Goal: Download file/media

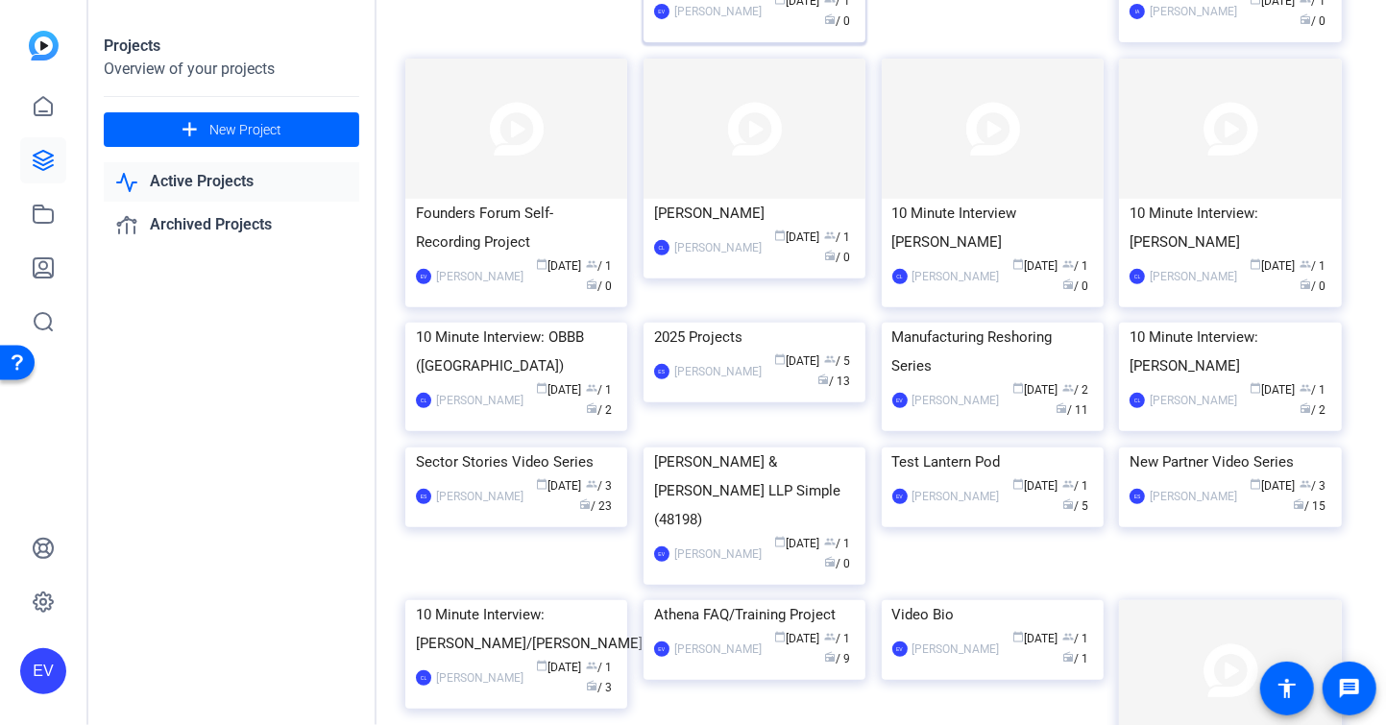
scroll to position [351, 0]
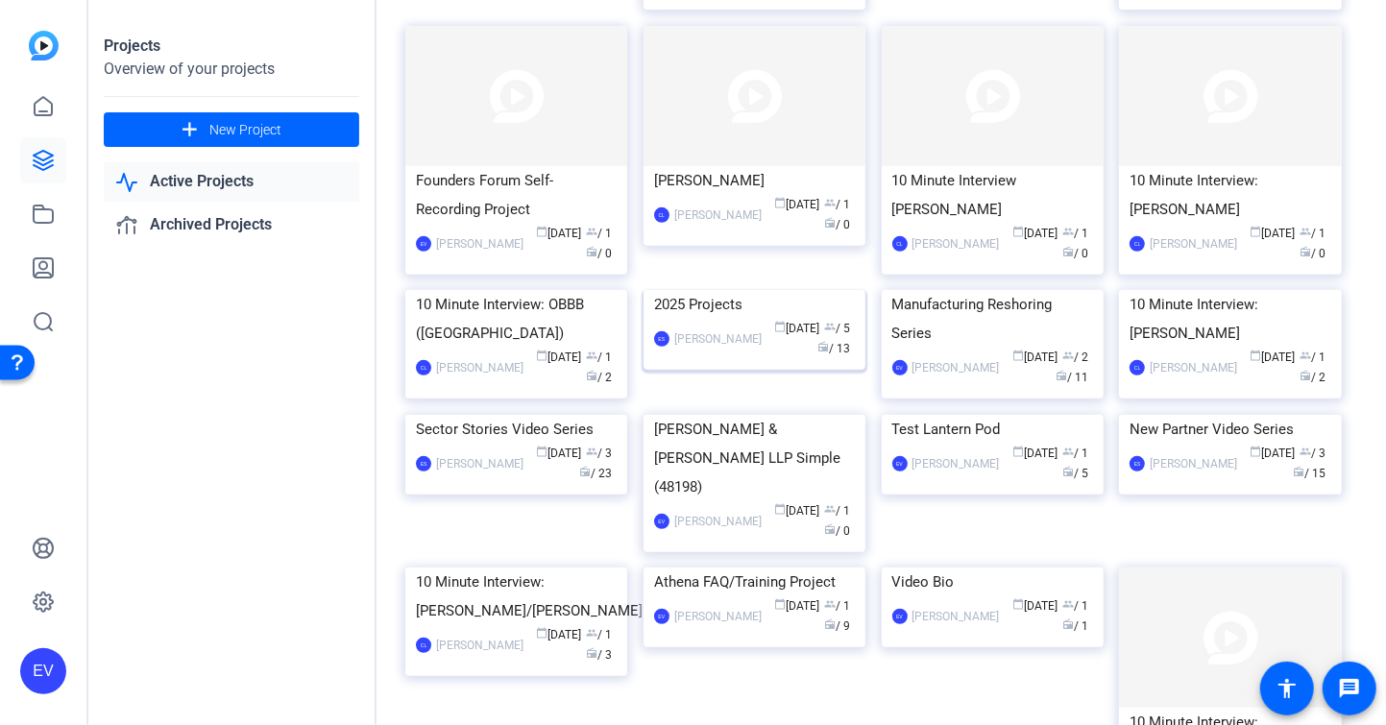
click at [753, 290] on img at bounding box center [754, 290] width 222 height 0
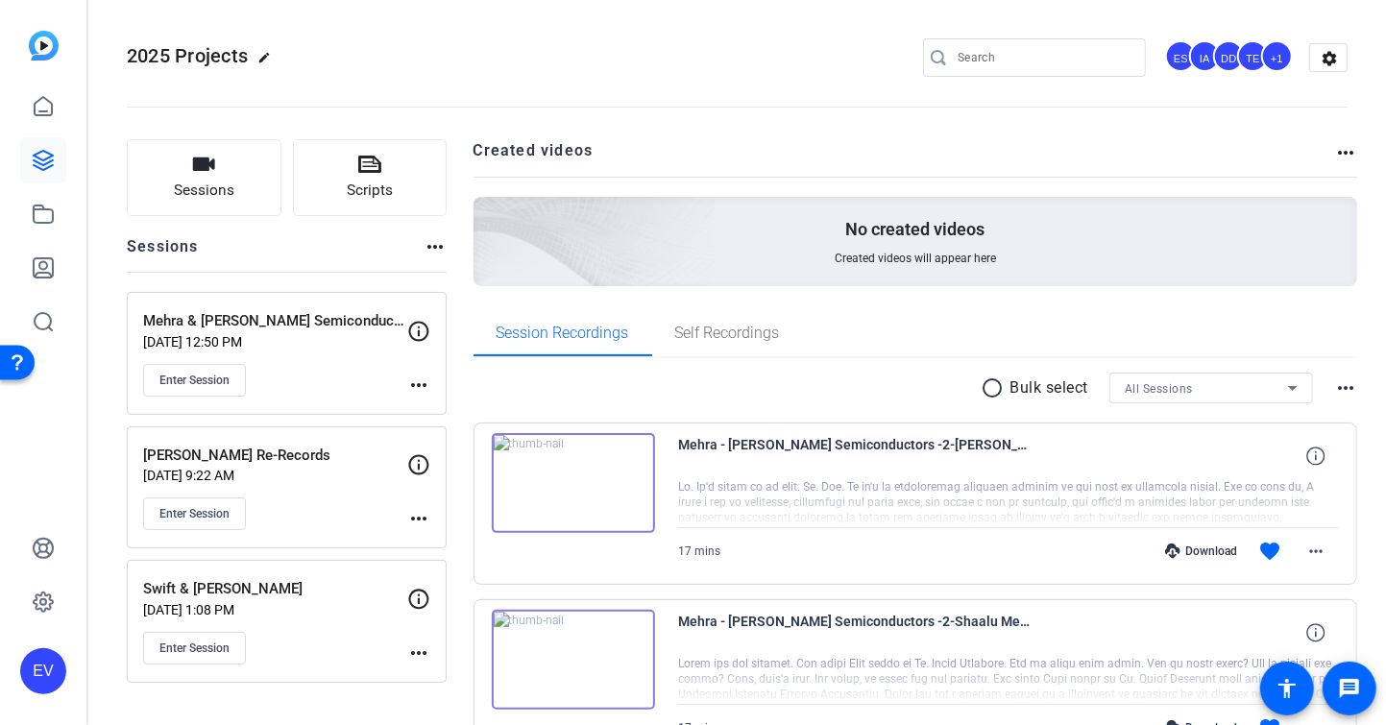
click at [264, 56] on mat-icon "edit" at bounding box center [268, 62] width 23 height 23
click at [144, 55] on input "2025 Projects" at bounding box center [205, 57] width 126 height 23
type input "Innovative Tech | 2025 Projects"
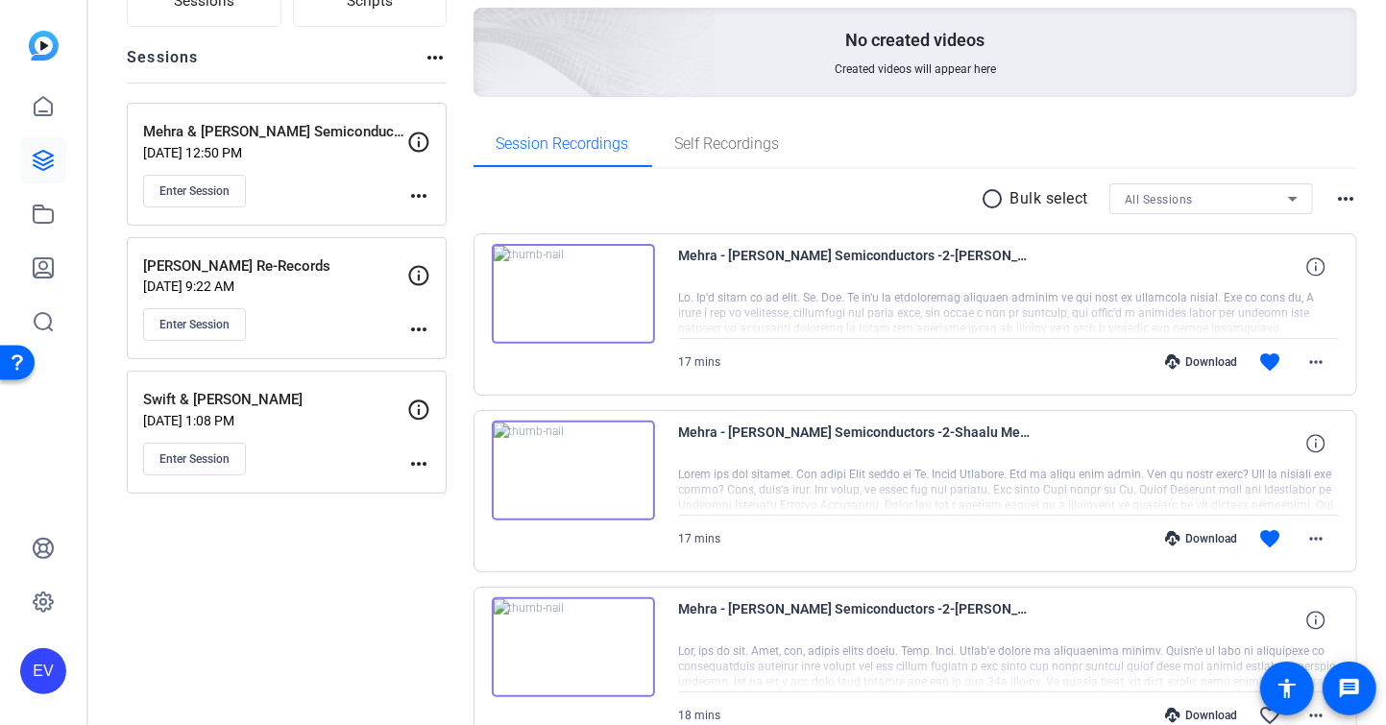
scroll to position [348, 0]
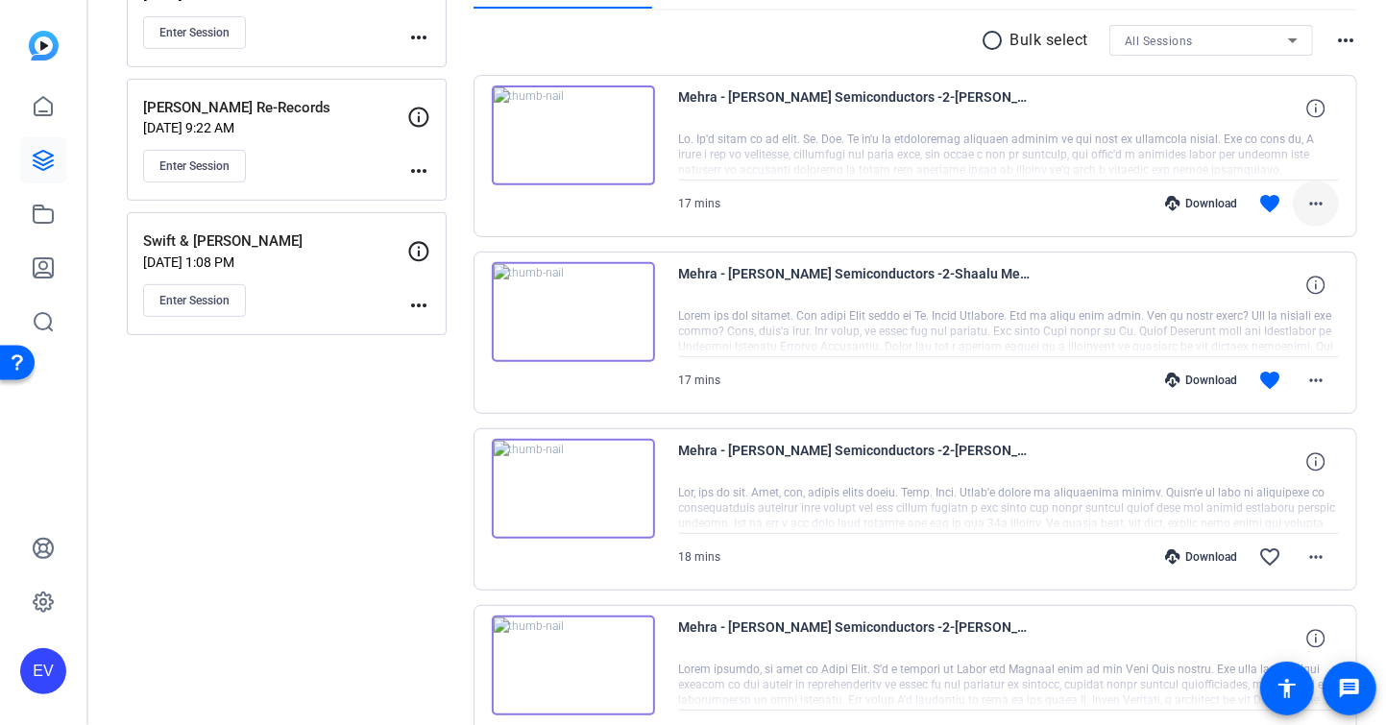
click at [1322, 201] on mat-icon "more_horiz" at bounding box center [1315, 203] width 23 height 23
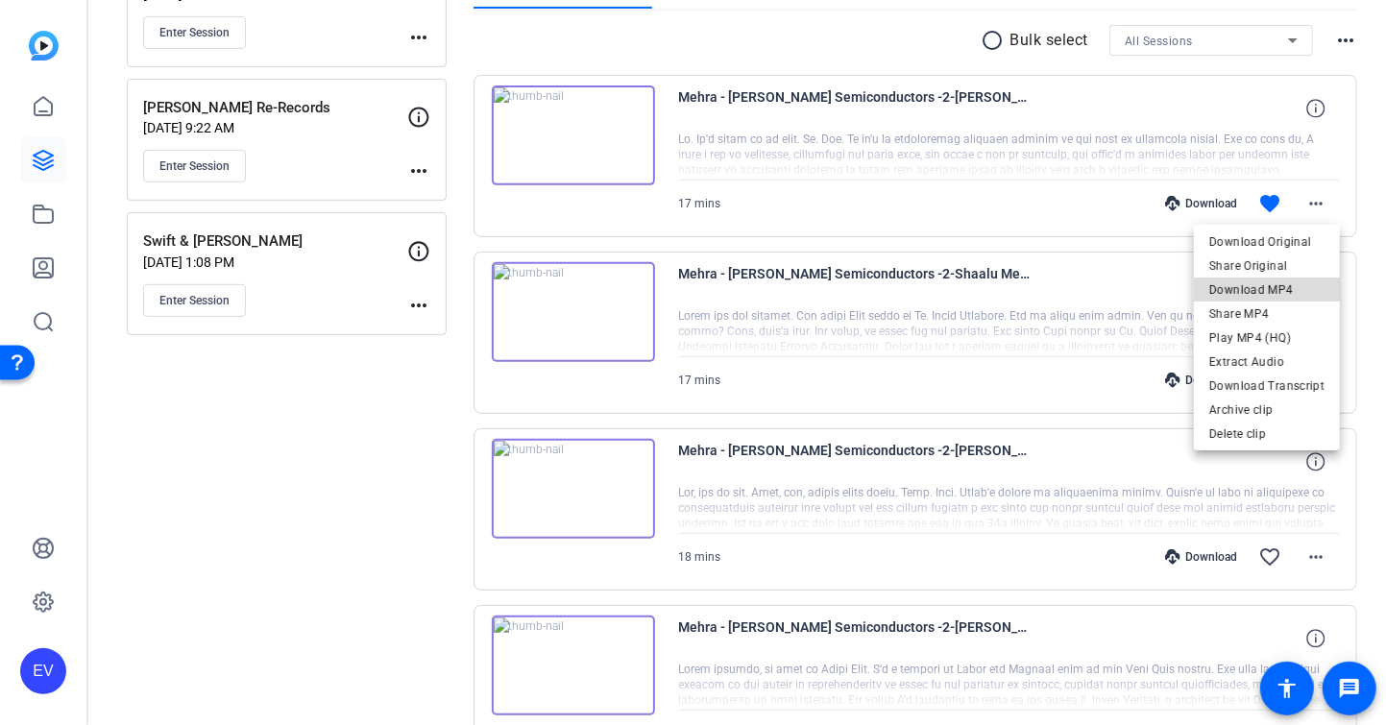
click at [1288, 288] on span "Download MP4" at bounding box center [1266, 289] width 115 height 23
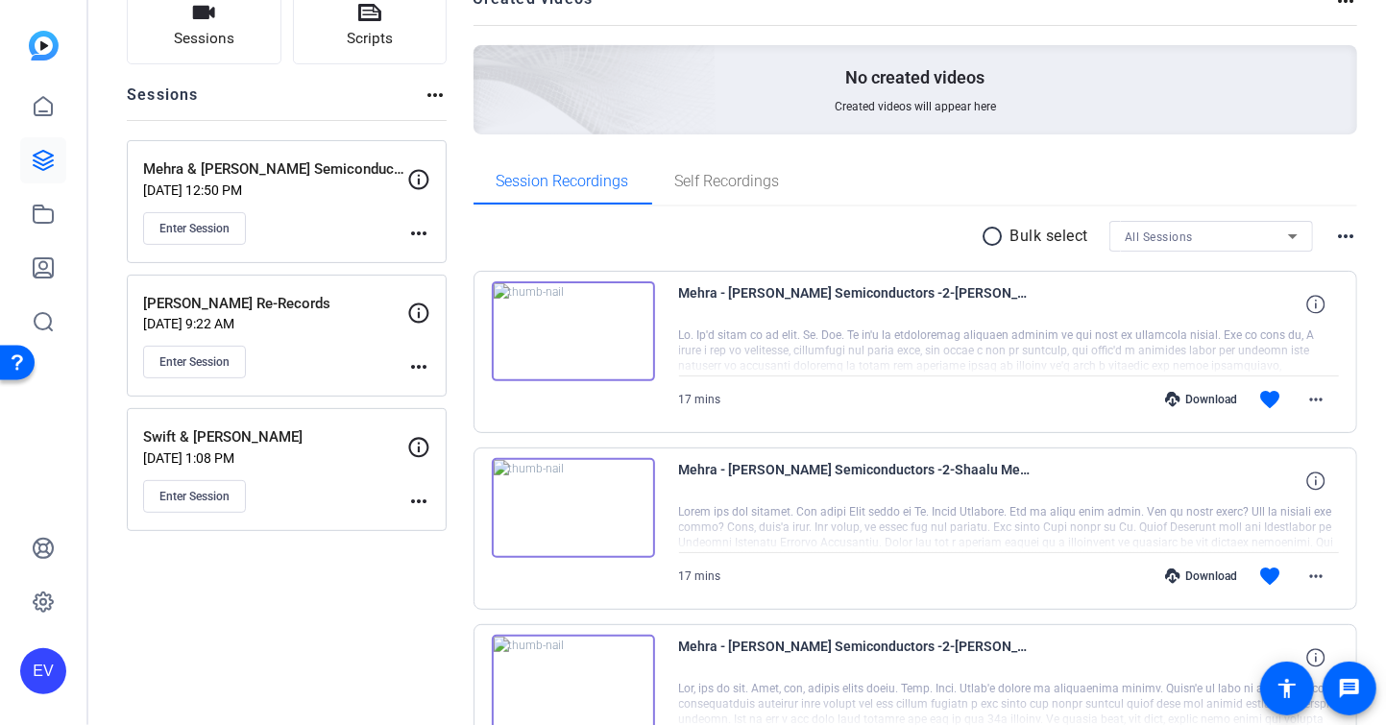
scroll to position [131, 0]
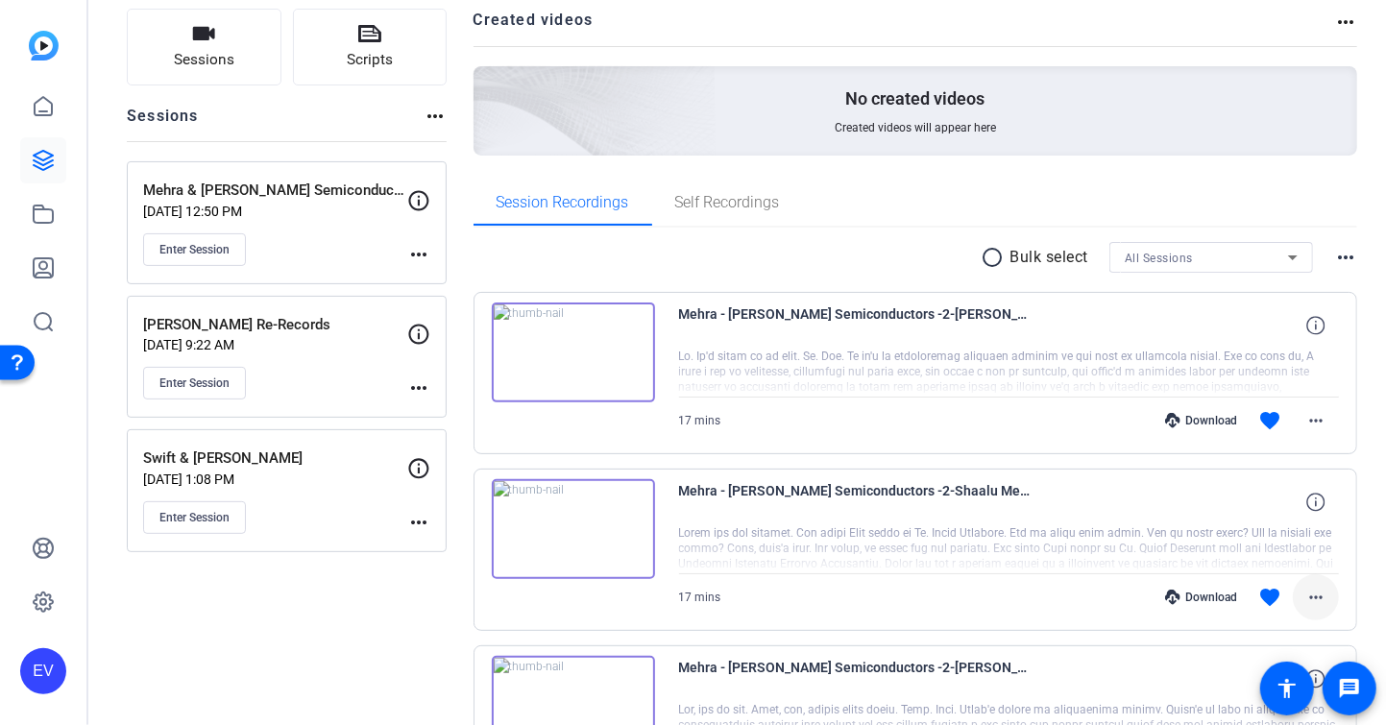
click at [1317, 592] on mat-icon "more_horiz" at bounding box center [1315, 597] width 23 height 23
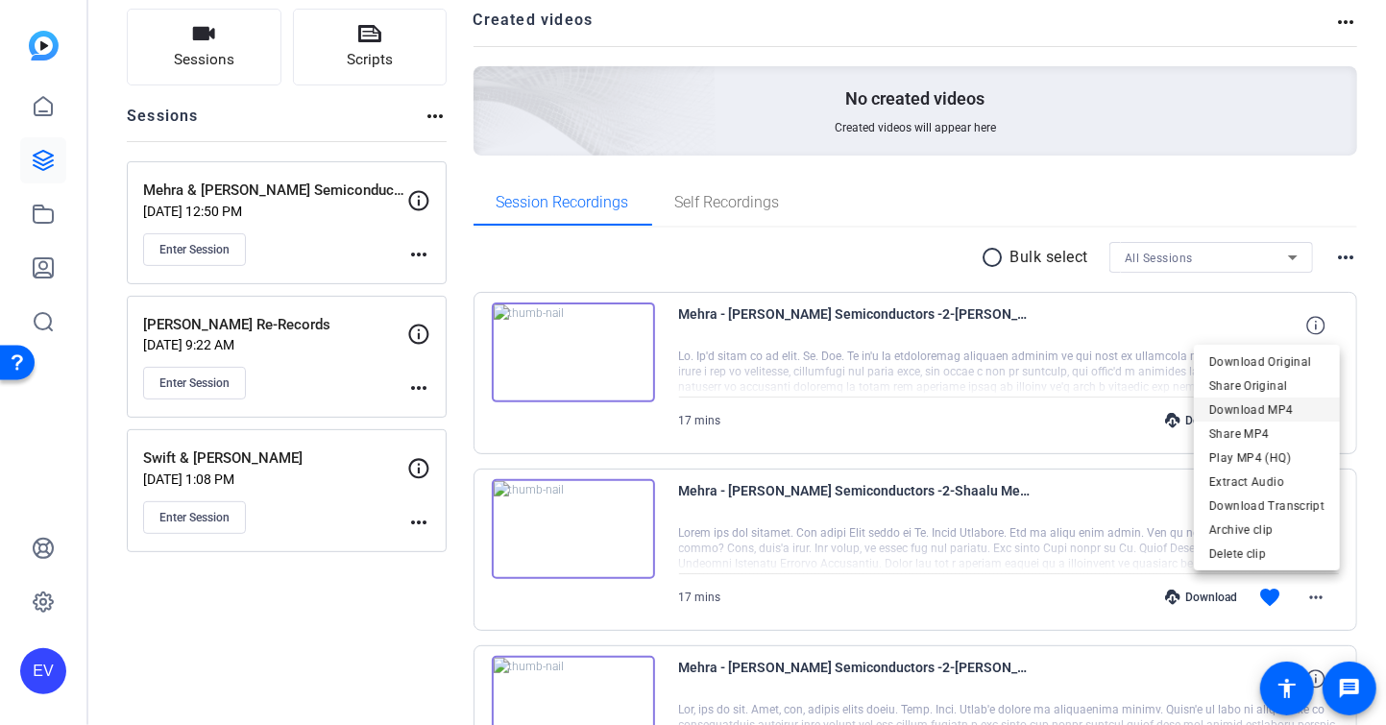
click at [1275, 407] on span "Download MP4" at bounding box center [1266, 410] width 115 height 23
